Goal: Task Accomplishment & Management: Use online tool/utility

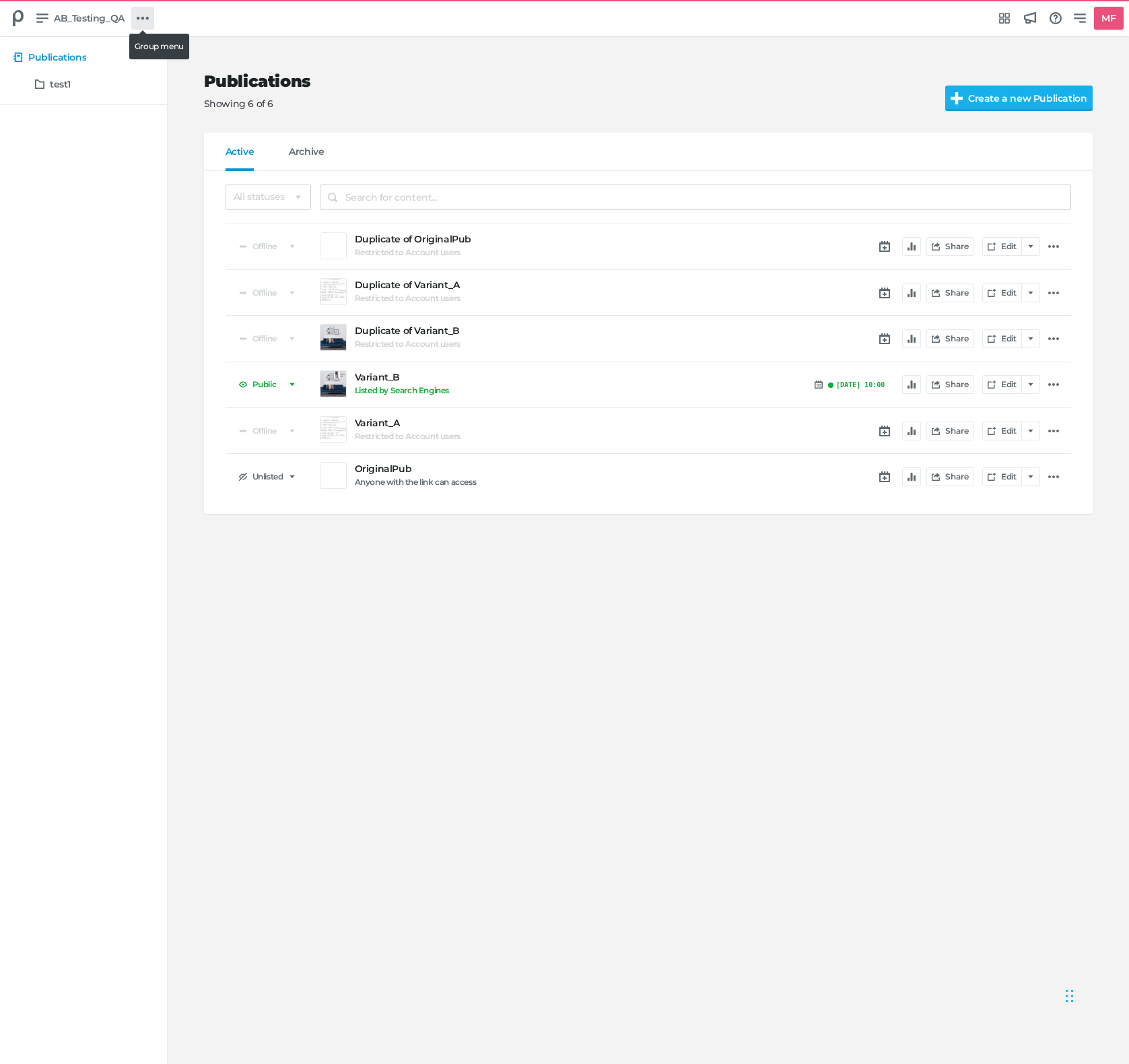
click at [152, 23] on link at bounding box center [143, 18] width 23 height 23
click at [184, 154] on div "Product Libraries" at bounding box center [203, 161] width 90 height 14
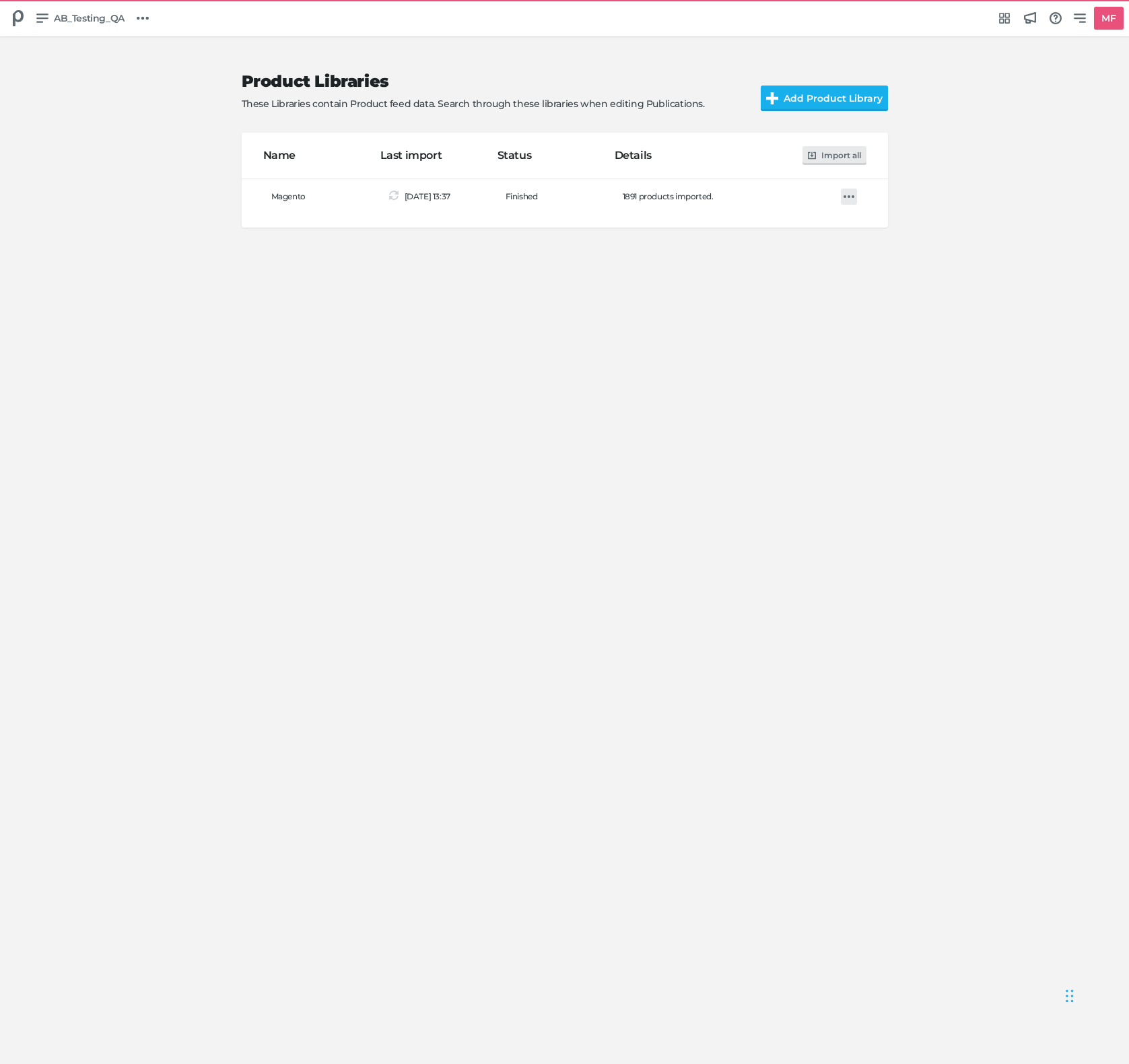
click at [842, 191] on link at bounding box center [849, 197] width 16 height 16
click at [890, 225] on h5 "Import" at bounding box center [885, 227] width 32 height 11
click at [857, 196] on div at bounding box center [849, 197] width 19 height 19
click at [869, 224] on h5 "Import" at bounding box center [885, 227] width 32 height 11
click at [853, 198] on icon at bounding box center [849, 197] width 10 height 10
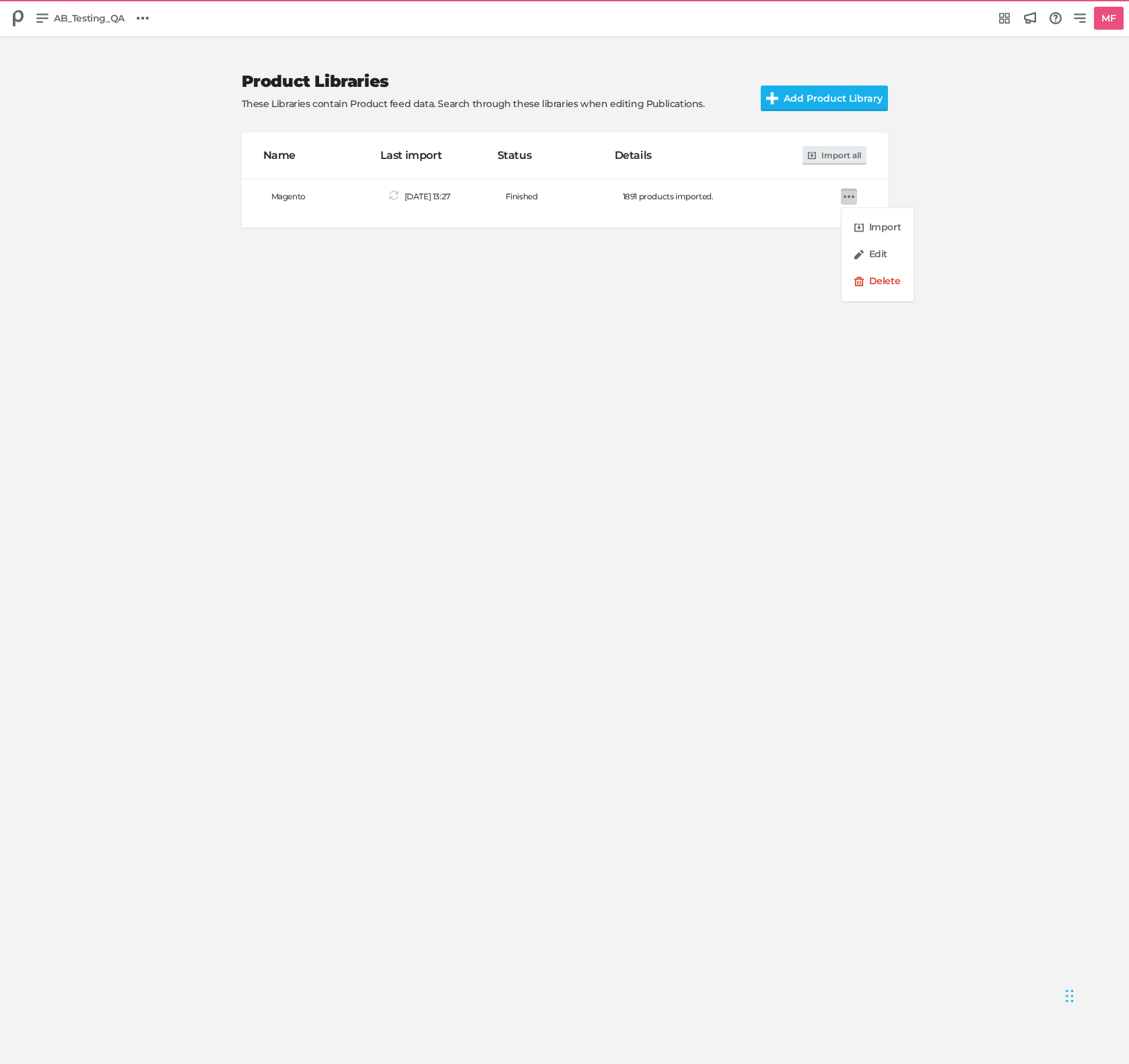
click at [522, 860] on div "Import Edit Delete" at bounding box center [564, 532] width 1129 height 1064
click at [742, 340] on div "Product Libraries These Libraries contain Product feed data. Search through the…" at bounding box center [564, 550] width 1129 height 1027
click at [847, 198] on icon at bounding box center [849, 197] width 10 height 10
click at [670, 321] on div "Import Edit Delete" at bounding box center [564, 532] width 1129 height 1064
click at [851, 200] on icon at bounding box center [849, 197] width 10 height 10
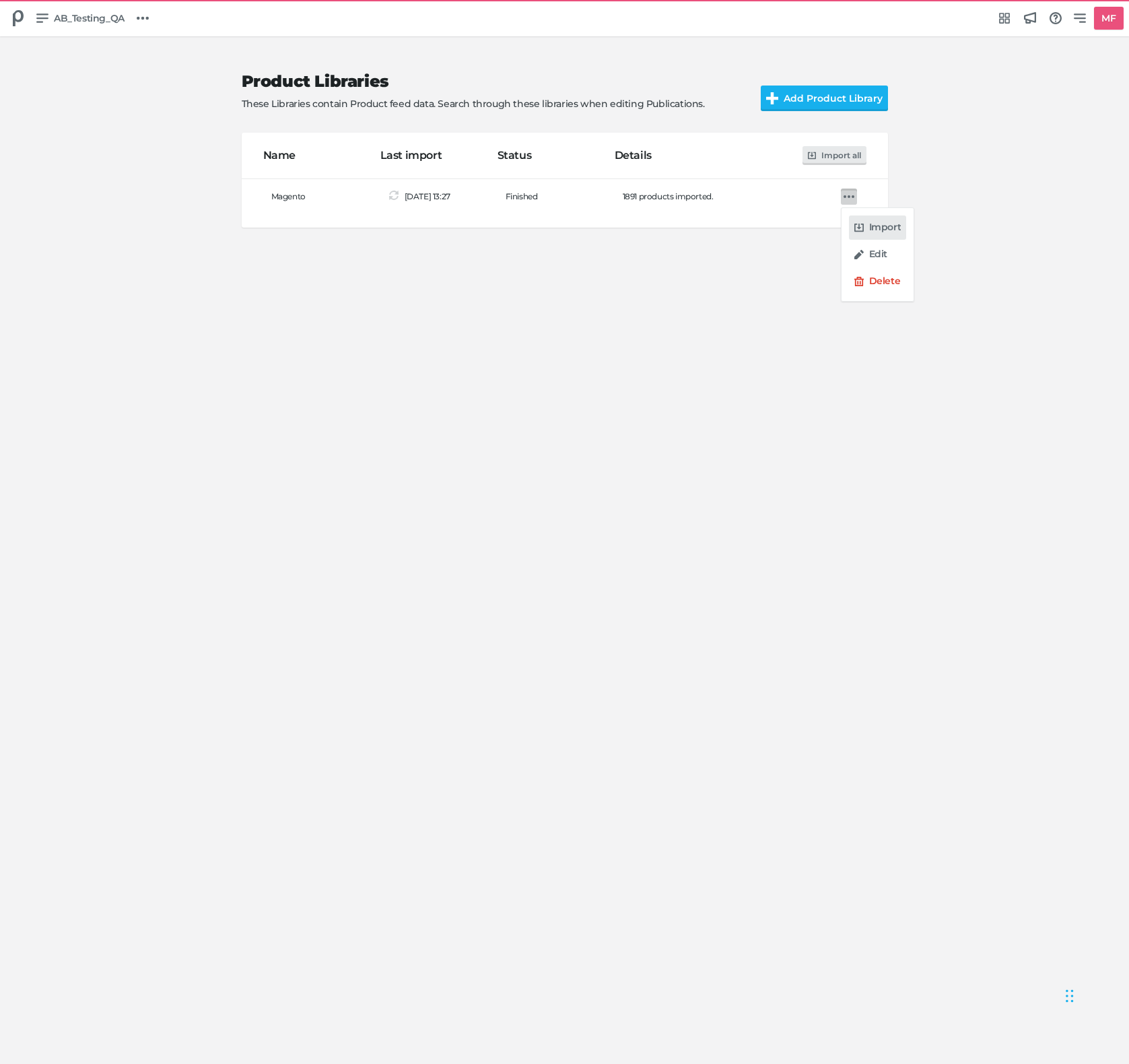
click at [860, 226] on icon at bounding box center [859, 227] width 10 height 10
click at [561, 629] on div "Product Libraries These Libraries contain Product feed data. Search through the…" at bounding box center [564, 550] width 1129 height 1027
click at [400, 582] on div "Product Libraries These Libraries contain Product feed data. Search through the…" at bounding box center [564, 550] width 1129 height 1027
